Goal: Task Accomplishment & Management: Use online tool/utility

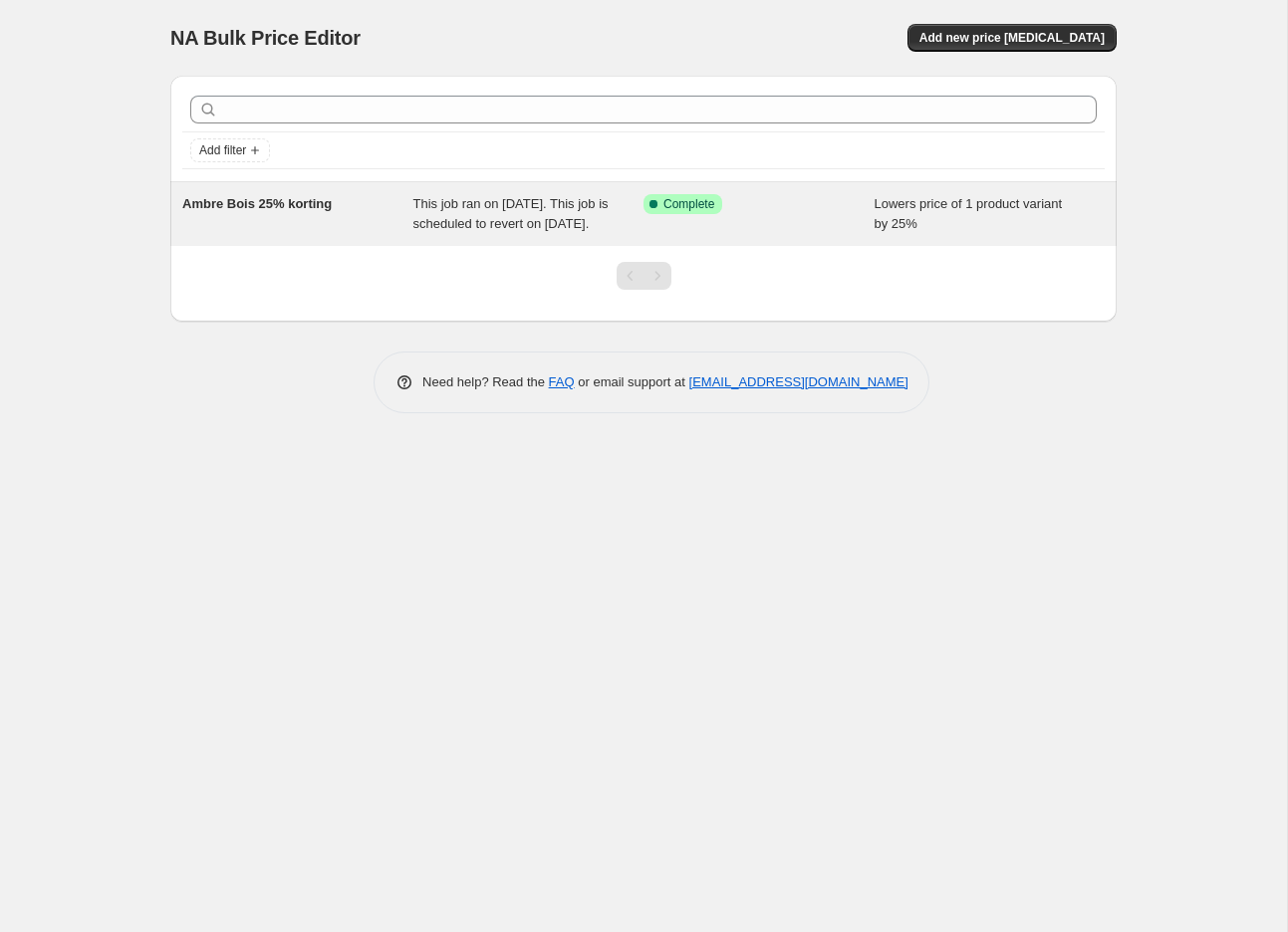
click at [461, 246] on div "Ambre Bois 25% korting This job ran on 28 August 2025. This job is scheduled to…" at bounding box center [643, 214] width 946 height 64
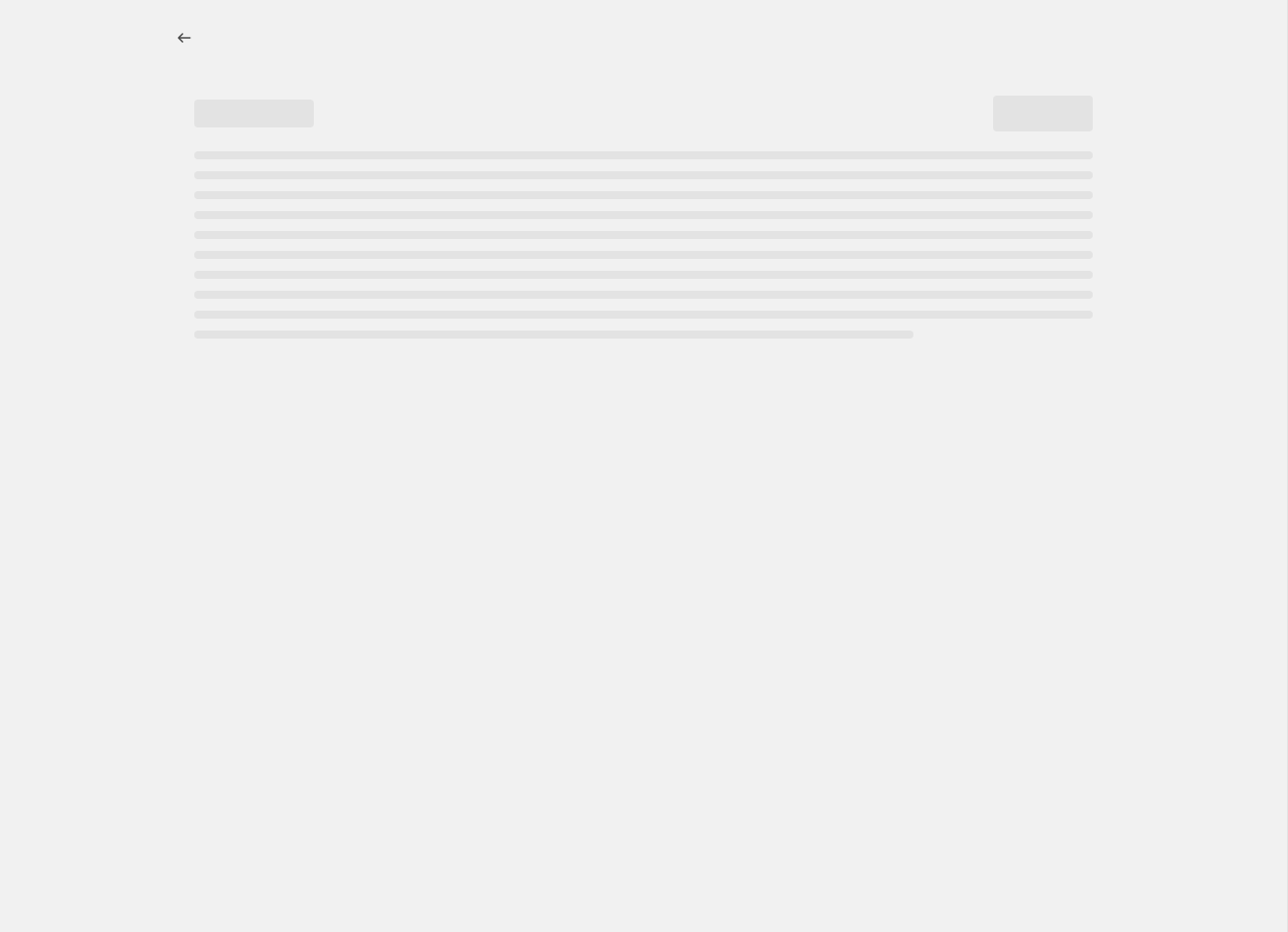
select select "percentage"
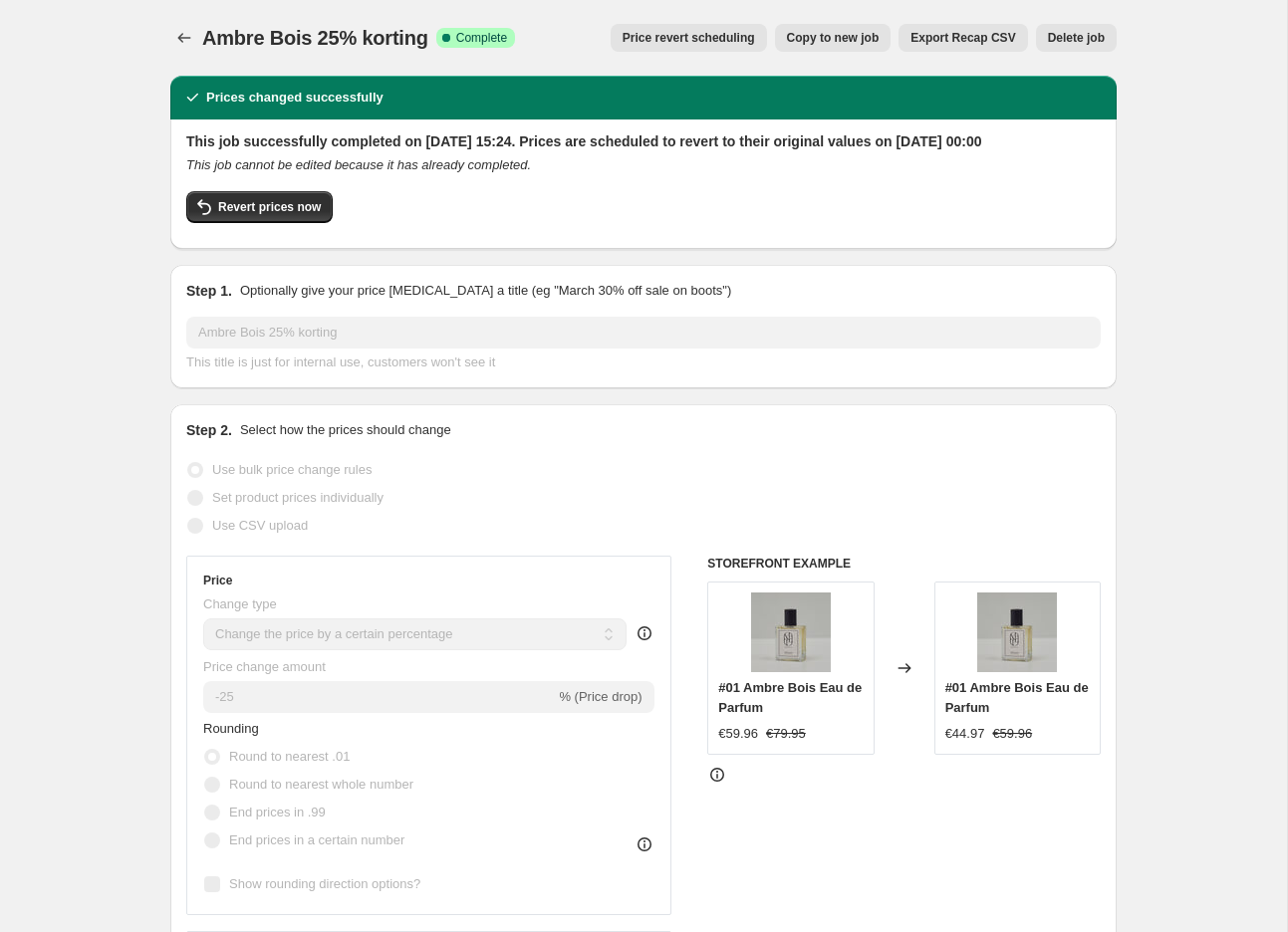
click at [1070, 46] on button "Delete job" at bounding box center [1076, 38] width 81 height 28
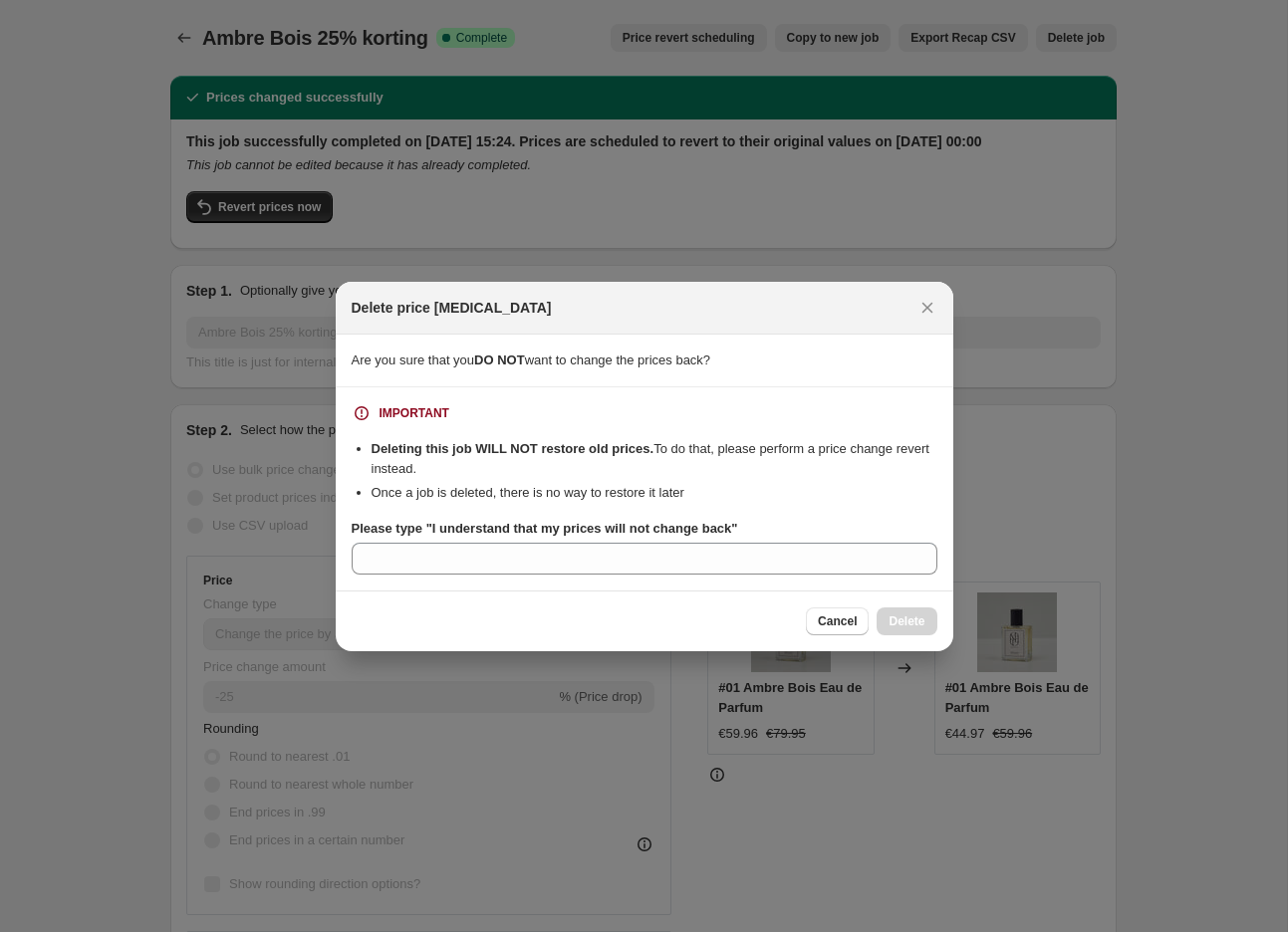
click at [722, 579] on section "IMPORTANT Deleting this job WILL NOT restore old prices. To do that, please per…" at bounding box center [644, 488] width 617 height 203
drag, startPoint x: 736, startPoint y: 533, endPoint x: 431, endPoint y: 532, distance: 304.7
click at [431, 532] on b "Please type "I understand that my prices will not change back"" at bounding box center [545, 528] width 386 height 15
copy b "I understand that my prices will not change back"
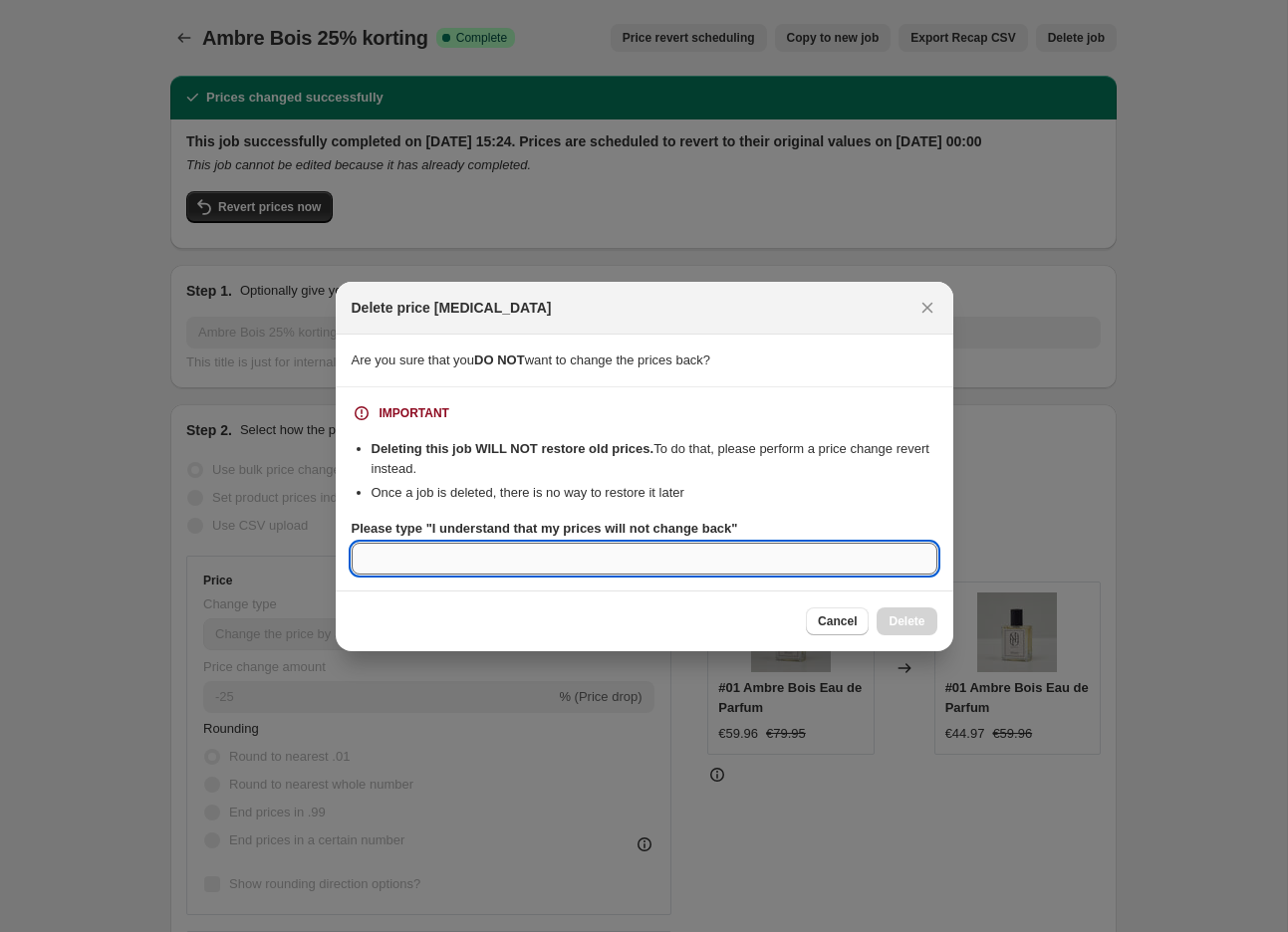
click at [431, 556] on input "Please type "I understand that my prices will not change back"" at bounding box center [645, 559] width 586 height 32
paste input "I understand that my prices will not change back"
type input "I understand that my prices will not change back"
click at [903, 621] on span "Delete" at bounding box center [906, 621] width 36 height 16
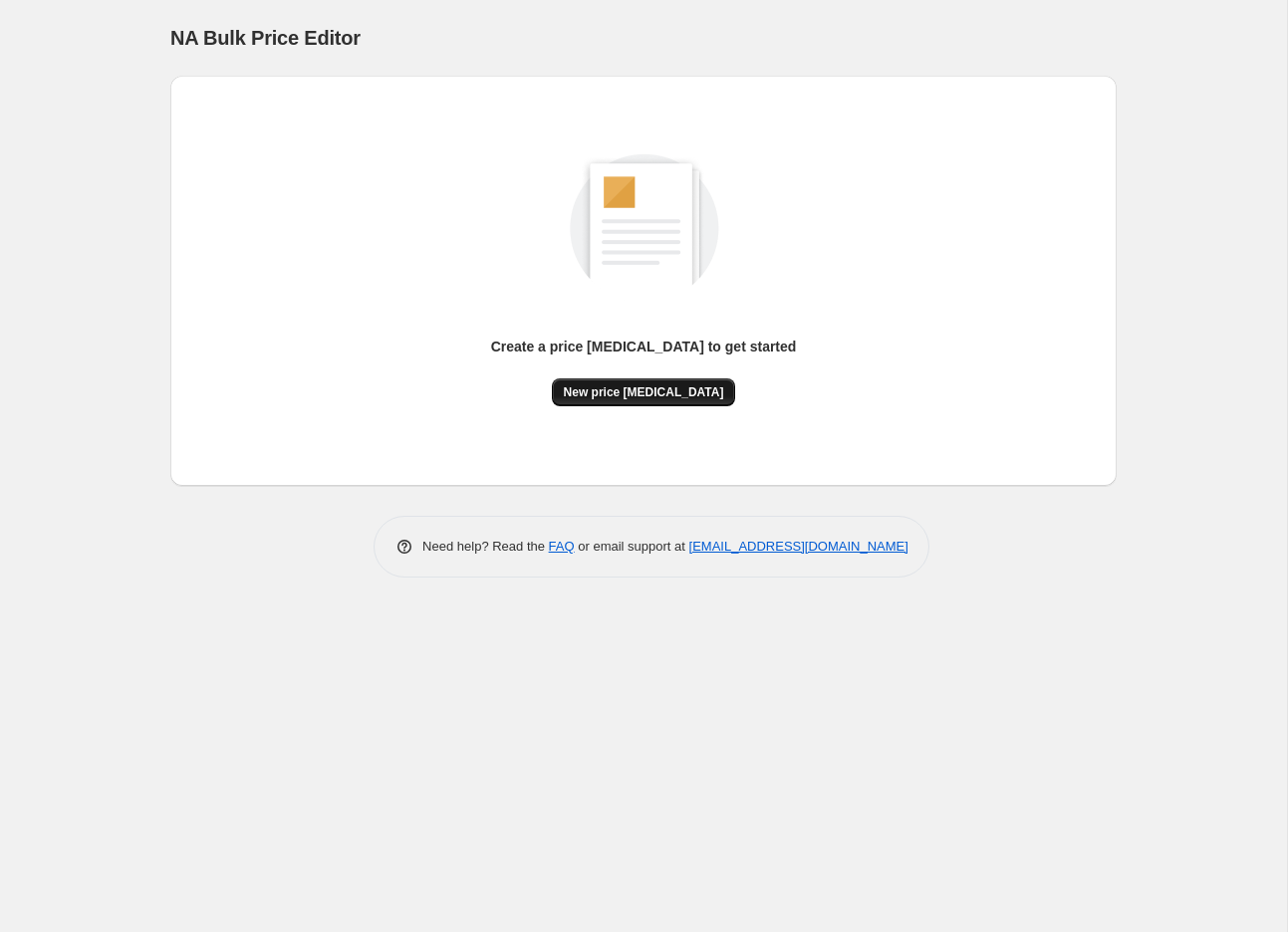
click at [694, 394] on span "New price change job" at bounding box center [644, 392] width 160 height 16
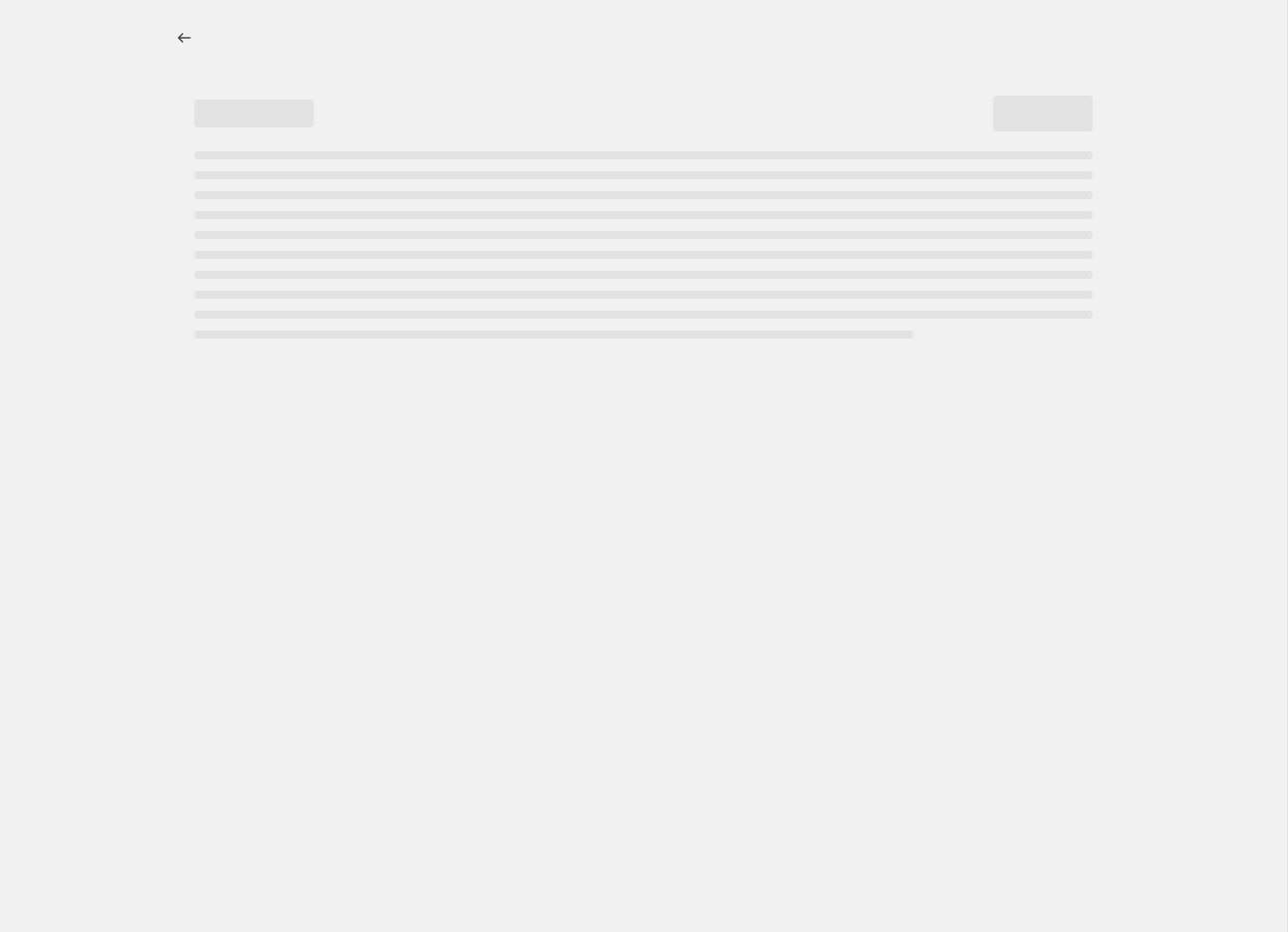
select select "percentage"
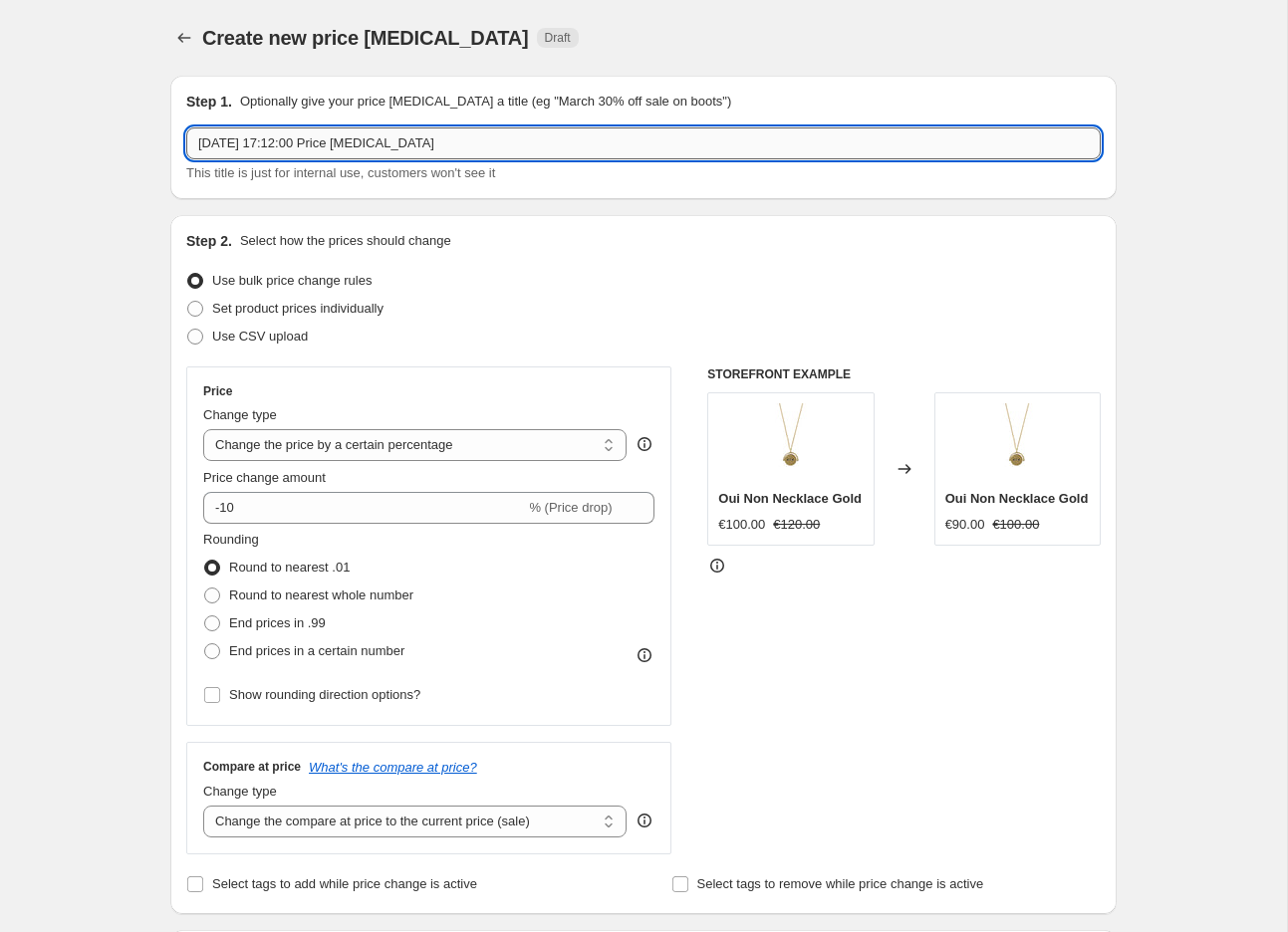
click at [383, 145] on input "28 Aug 2025, 17:12:00 Price change job" at bounding box center [643, 143] width 914 height 32
type input "Ambre Bois 25% korting"
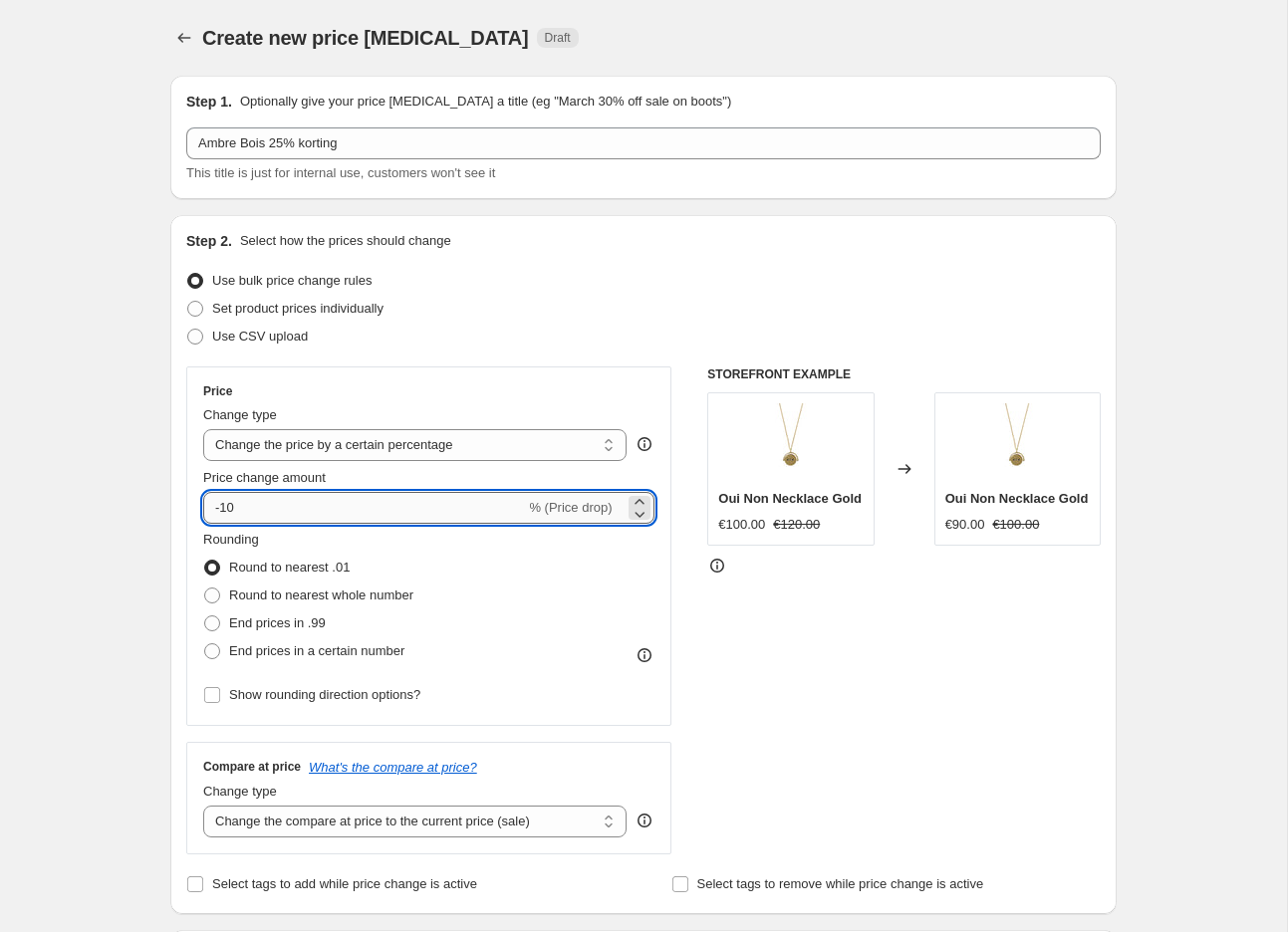
click at [297, 509] on input "-10" at bounding box center [364, 508] width 322 height 32
type input "-1"
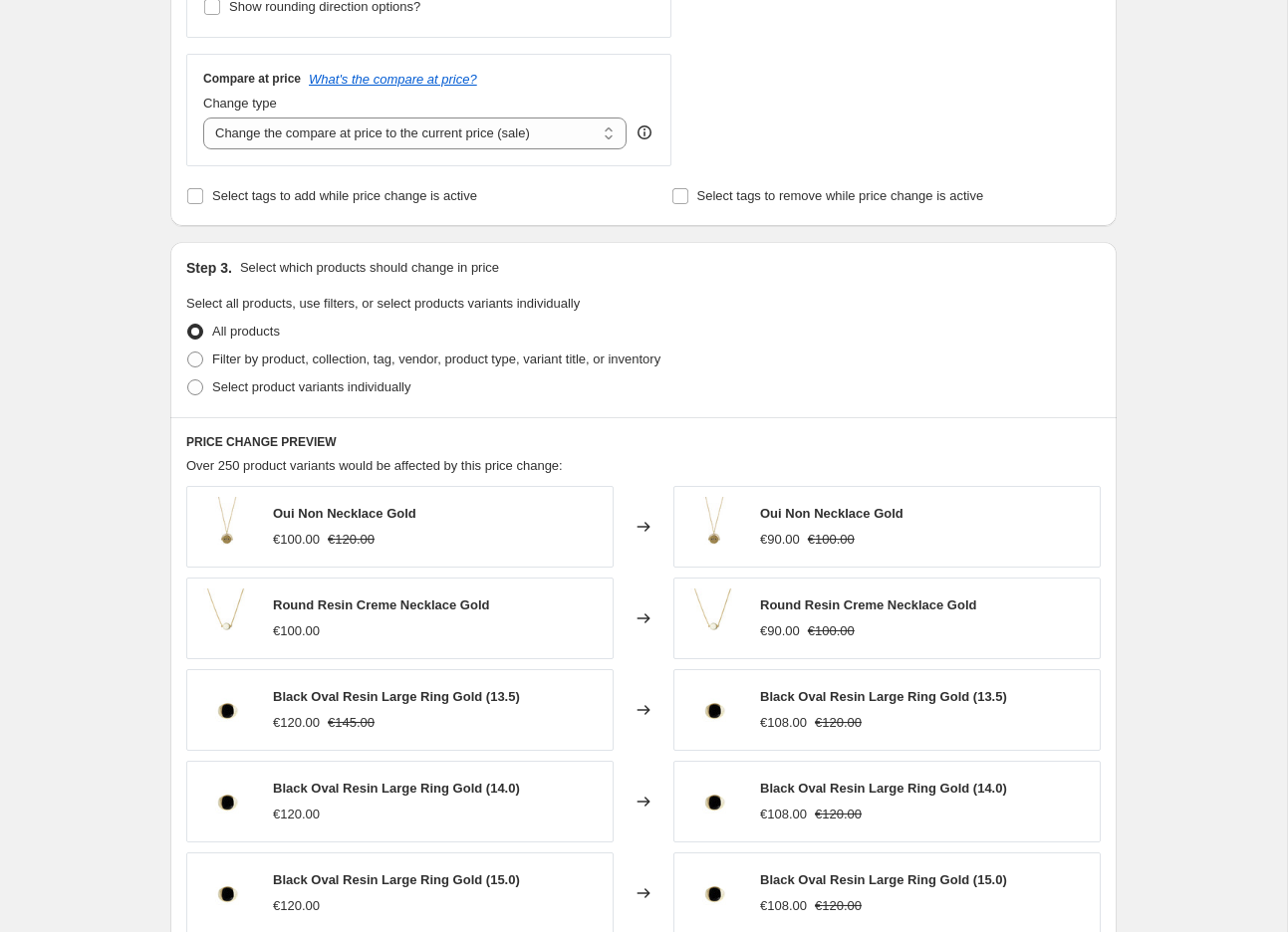
scroll to position [722, 0]
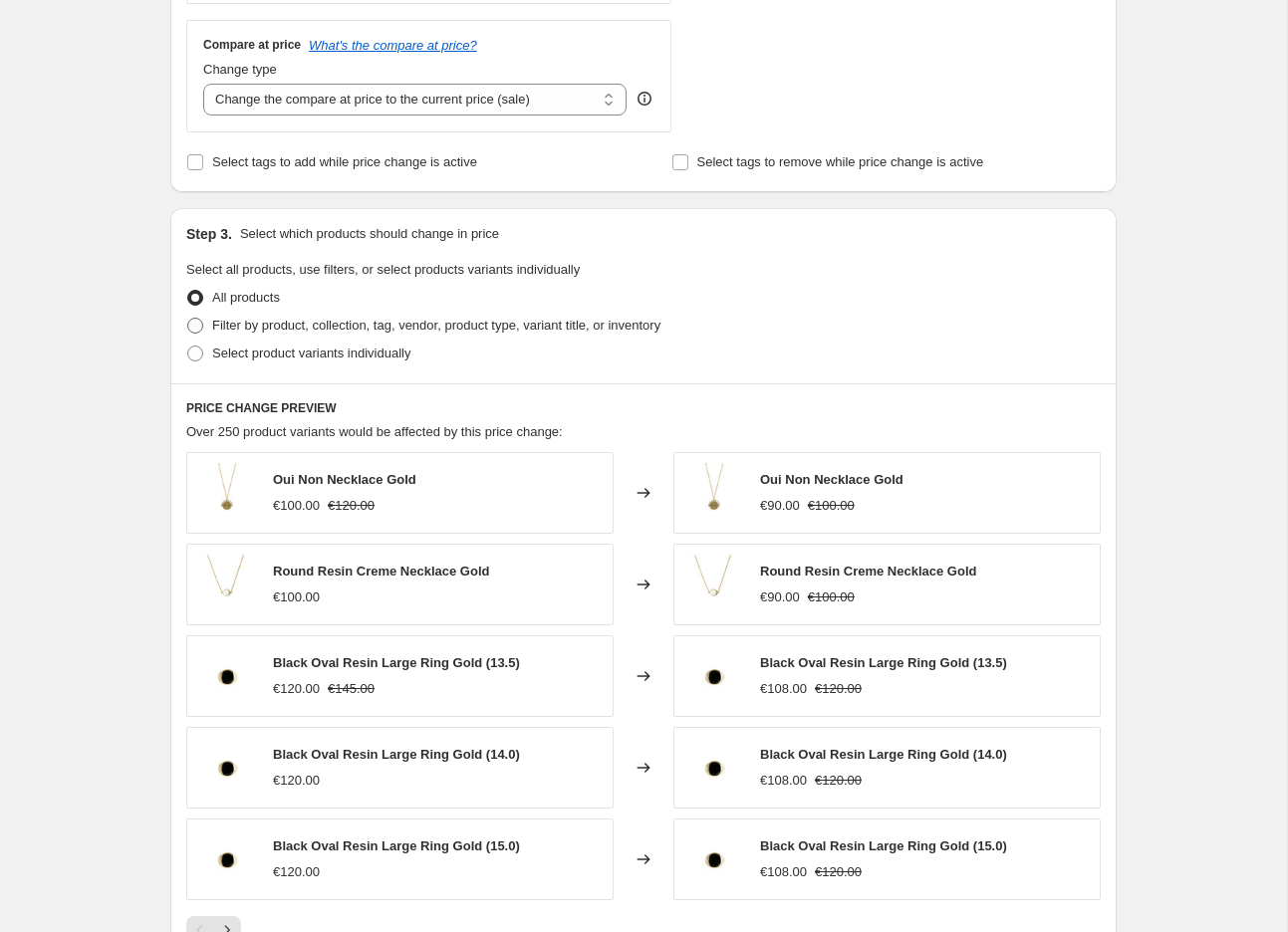
type input "-25"
click at [309, 330] on span "Filter by product, collection, tag, vendor, product type, variant title, or inv…" at bounding box center [436, 325] width 448 height 15
click at [188, 319] on input "Filter by product, collection, tag, vendor, product type, variant title, or inv…" at bounding box center [187, 318] width 1 height 1
radio input "true"
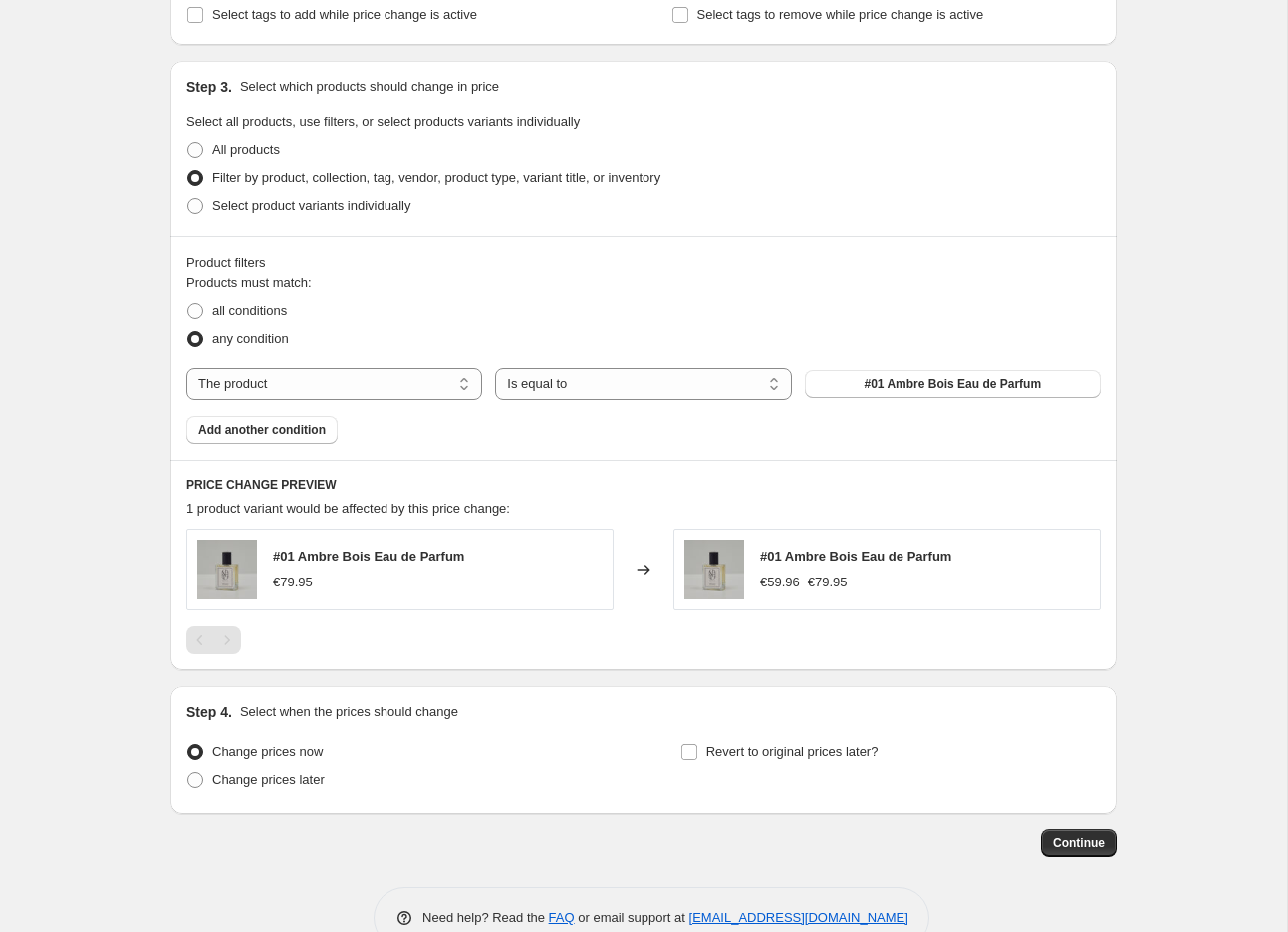
scroll to position [916, 0]
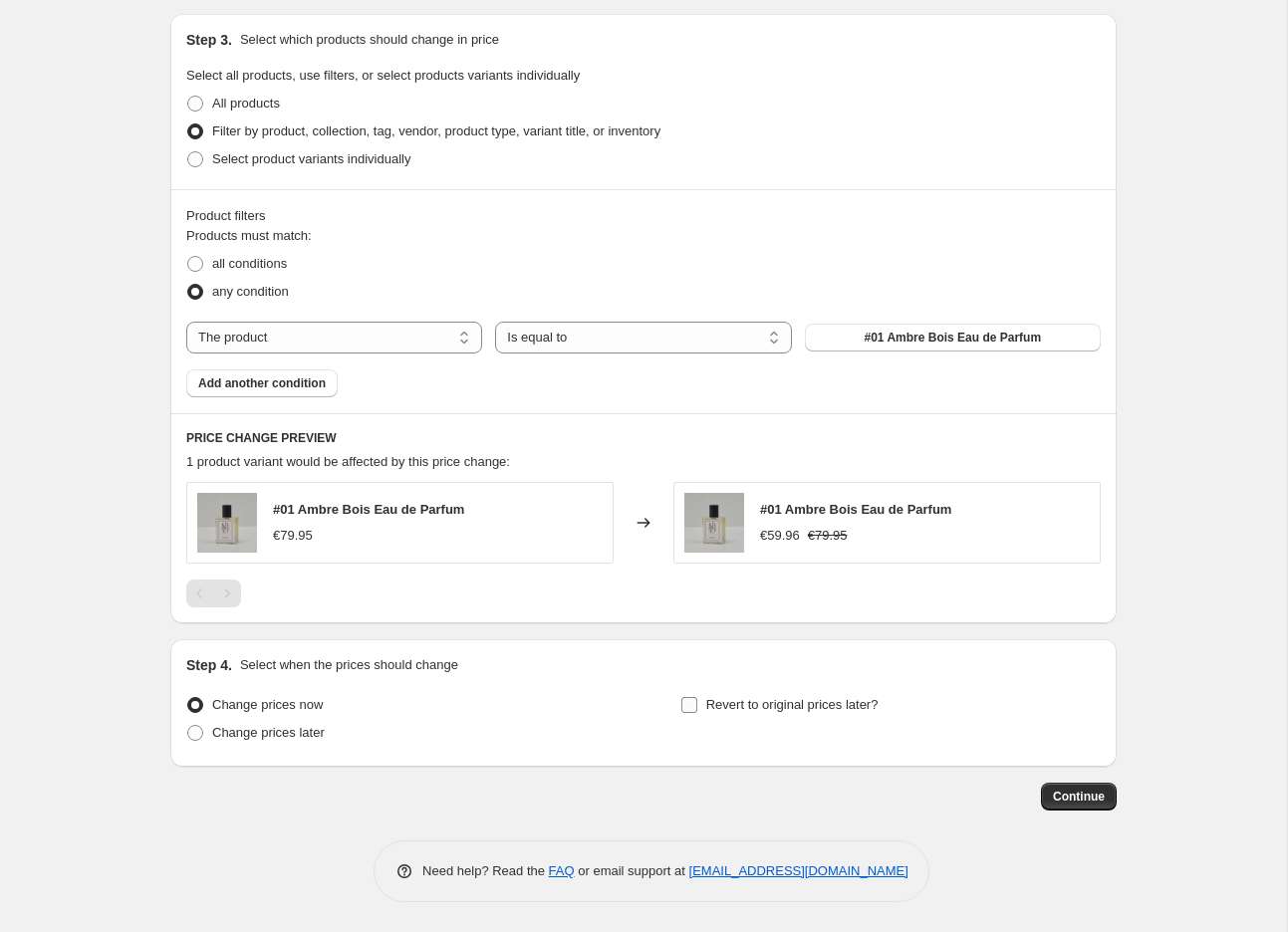
click at [729, 697] on span "Revert to original prices later?" at bounding box center [792, 704] width 172 height 15
click at [697, 697] on input "Revert to original prices later?" at bounding box center [689, 705] width 16 height 16
checkbox input "true"
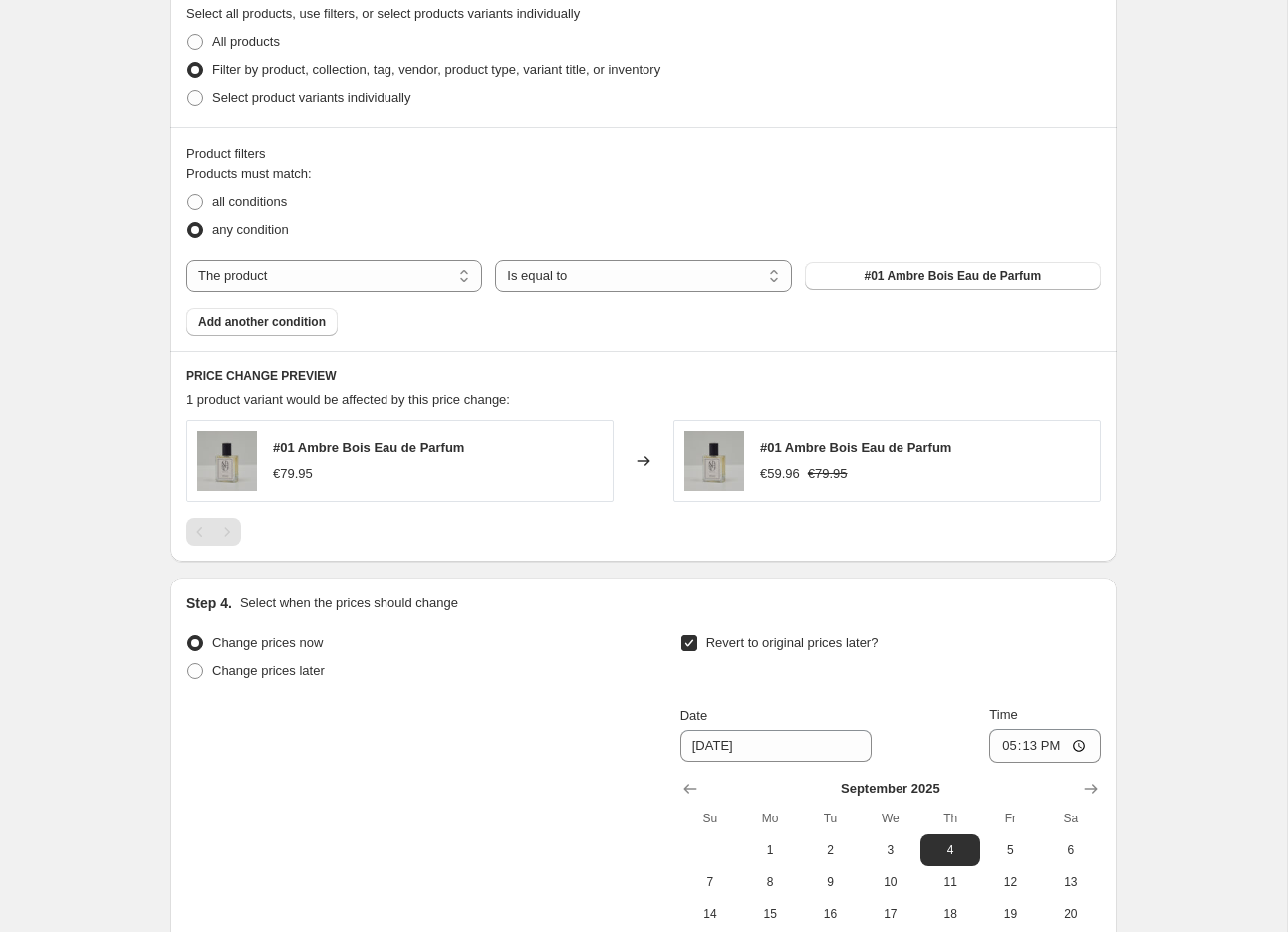
scroll to position [1257, 0]
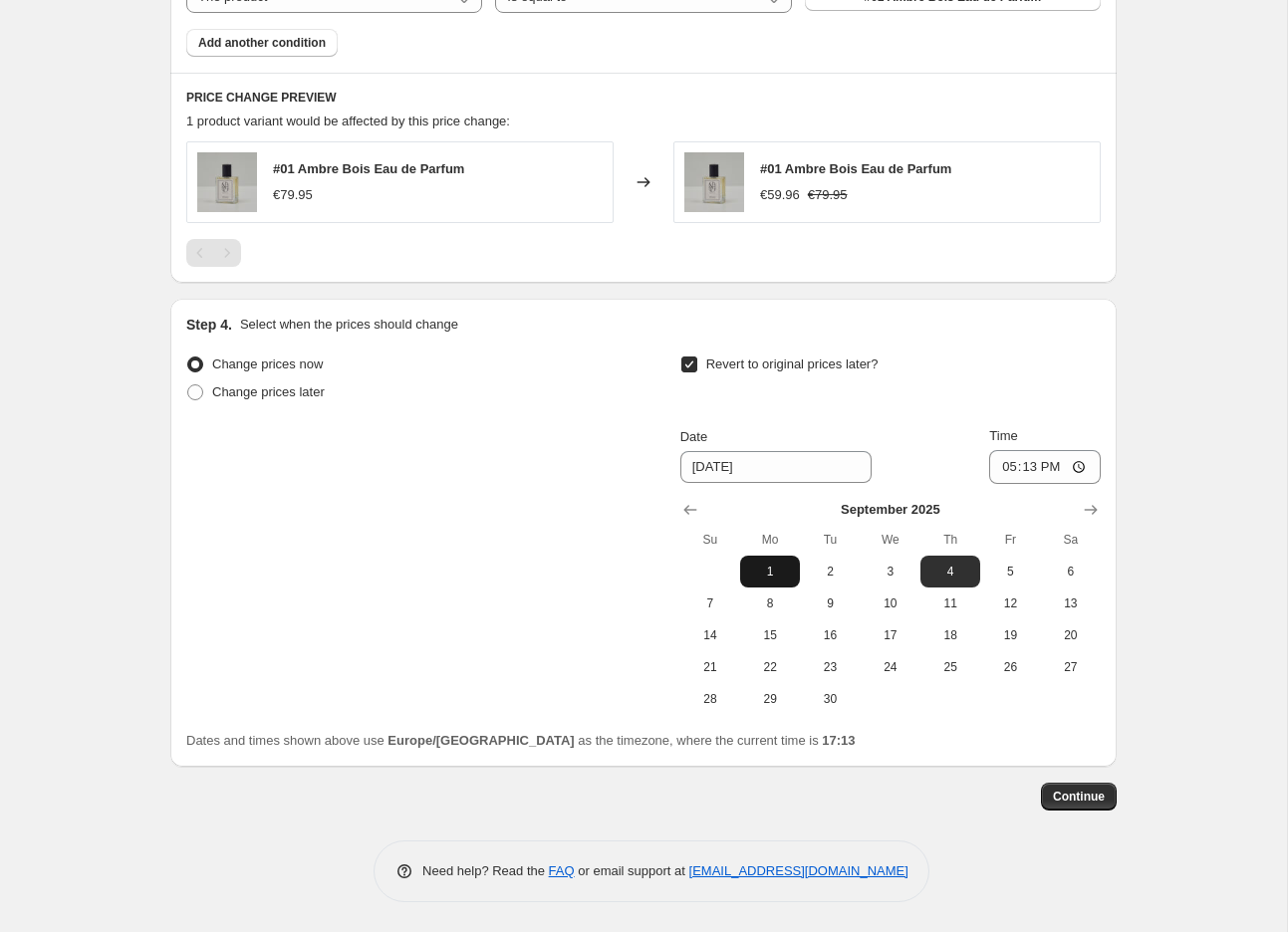
click at [762, 578] on span "1" at bounding box center [770, 572] width 44 height 16
type input "9/1/2025"
click at [1023, 453] on input "17:13" at bounding box center [1045, 467] width 112 height 34
type input "00:00"
click at [1102, 801] on span "Continue" at bounding box center [1079, 797] width 52 height 16
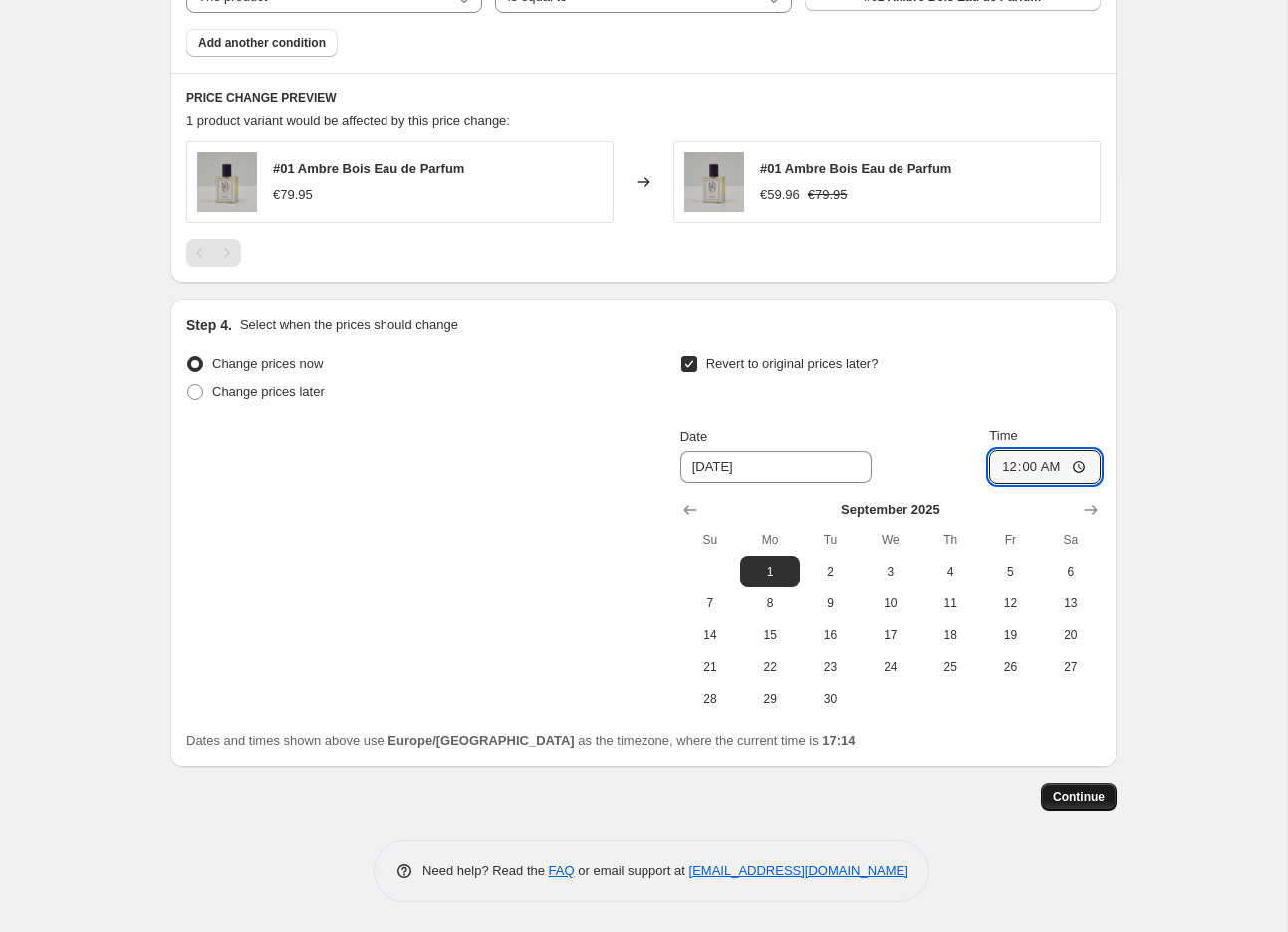
scroll to position [0, 0]
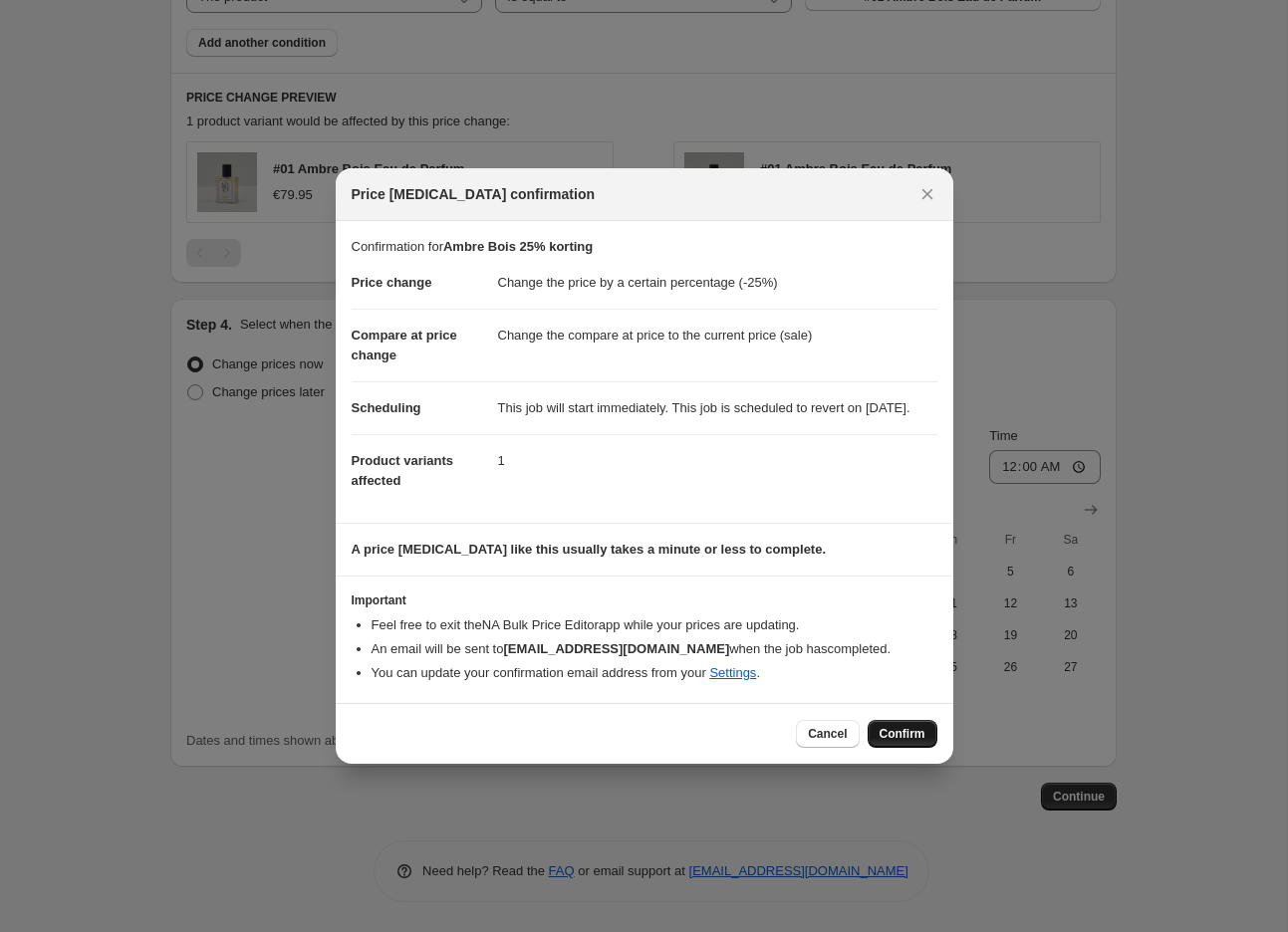
click at [910, 740] on span "Confirm" at bounding box center [902, 734] width 46 height 16
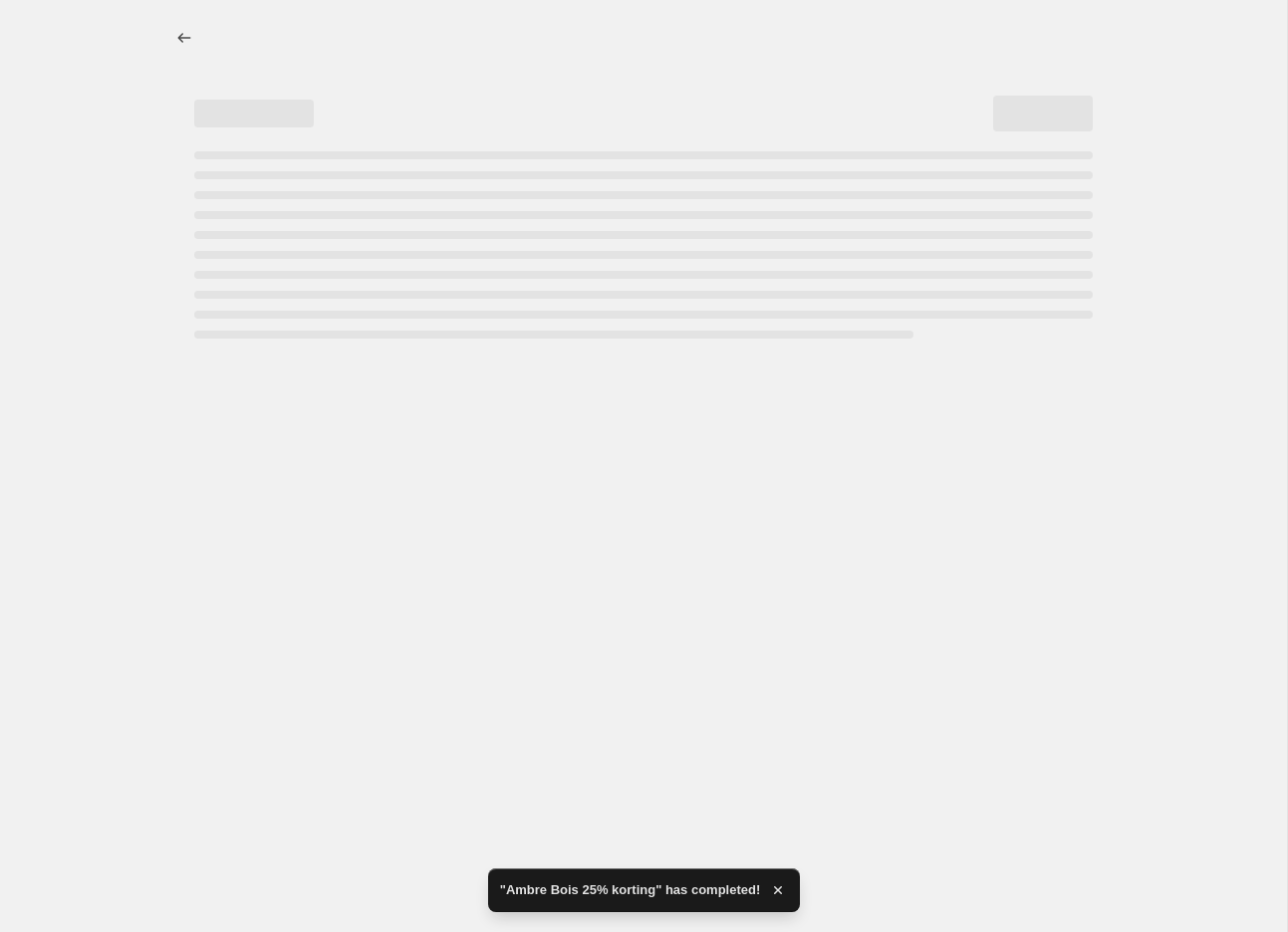
select select "percentage"
